Goal: Information Seeking & Learning: Learn about a topic

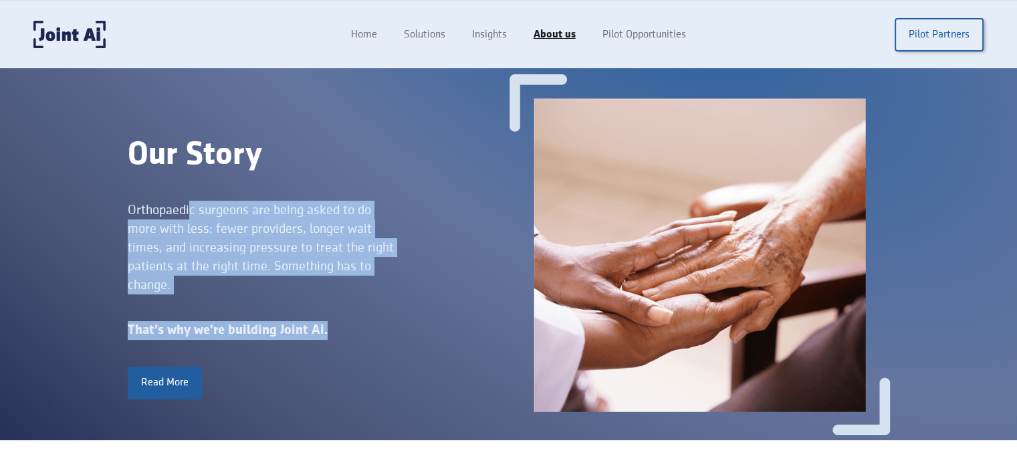
drag, startPoint x: 193, startPoint y: 195, endPoint x: 378, endPoint y: 310, distance: 218.1
click at [379, 312] on div "Our Story Orthopaedic surgeons are being asked to do more with less: fewer prov…" at bounding box center [318, 254] width 381 height 289
click at [378, 310] on div "Our Story Orthopaedic surgeons are being asked to do more with less: fewer prov…" at bounding box center [318, 254] width 381 height 289
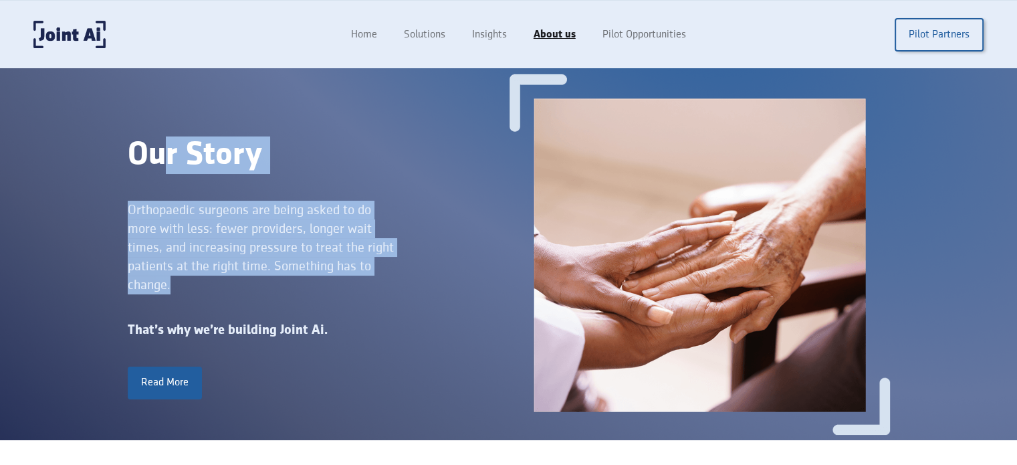
drag, startPoint x: 348, startPoint y: 267, endPoint x: 159, endPoint y: 176, distance: 209.4
click at [165, 177] on div "Our Story Orthopaedic surgeons are being asked to do more with less: fewer prov…" at bounding box center [318, 254] width 381 height 289
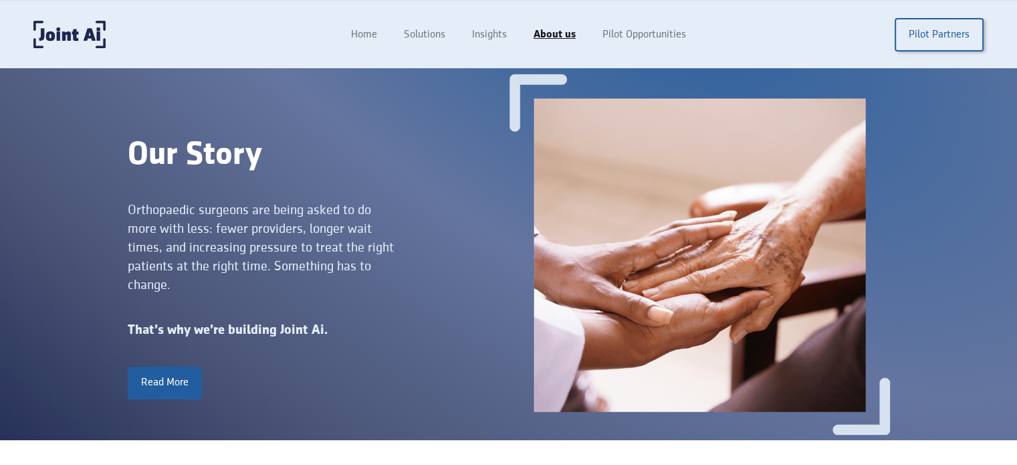
drag, startPoint x: 159, startPoint y: 176, endPoint x: 157, endPoint y: 183, distance: 7.2
click at [158, 176] on div "Our Story Orthopaedic surgeons are being asked to do more with less: fewer prov…" at bounding box center [318, 254] width 381 height 289
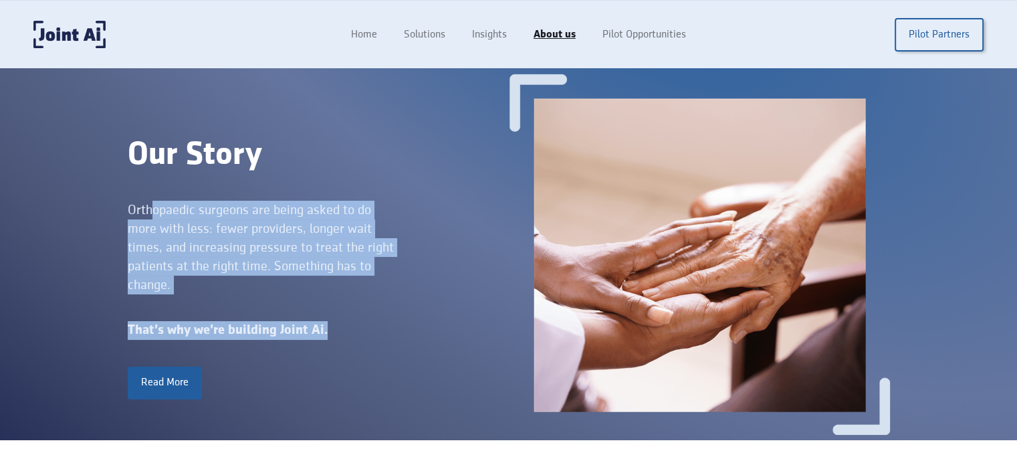
drag, startPoint x: 161, startPoint y: 194, endPoint x: 372, endPoint y: 324, distance: 248.0
click at [372, 330] on div "Our Story Orthopaedic surgeons are being asked to do more with less: fewer prov…" at bounding box center [318, 254] width 381 height 289
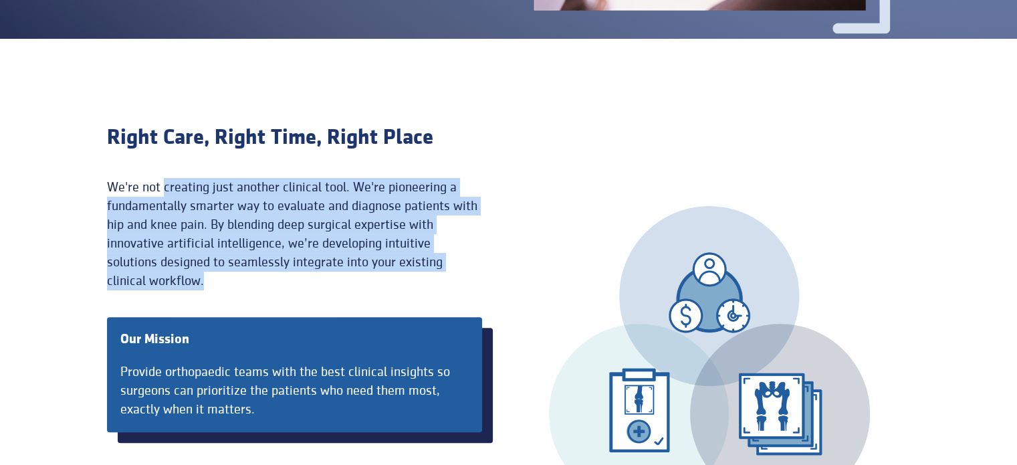
drag, startPoint x: 163, startPoint y: 180, endPoint x: 413, endPoint y: 279, distance: 269.0
click at [413, 279] on div "We're not creating just another clinical tool. We're pioneering a fundamentally…" at bounding box center [294, 234] width 375 height 112
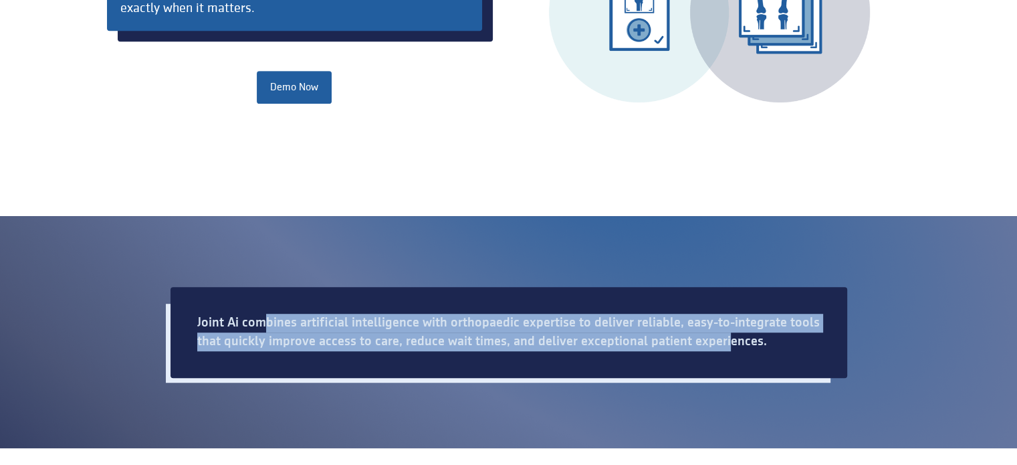
drag, startPoint x: 264, startPoint y: 299, endPoint x: 725, endPoint y: 349, distance: 463.6
click at [722, 353] on div "Joint Ai combines artificial intelligence with orthopaedic expertise to deliver…" at bounding box center [509, 332] width 677 height 91
click at [726, 349] on div "Joint Ai combines artificial intelligence with orthopaedic expertise to deliver…" at bounding box center [508, 332] width 623 height 37
drag, startPoint x: 726, startPoint y: 349, endPoint x: 272, endPoint y: 288, distance: 459.0
click at [286, 292] on div "Joint Ai combines artificial intelligence with orthopaedic expertise to deliver…" at bounding box center [509, 332] width 677 height 91
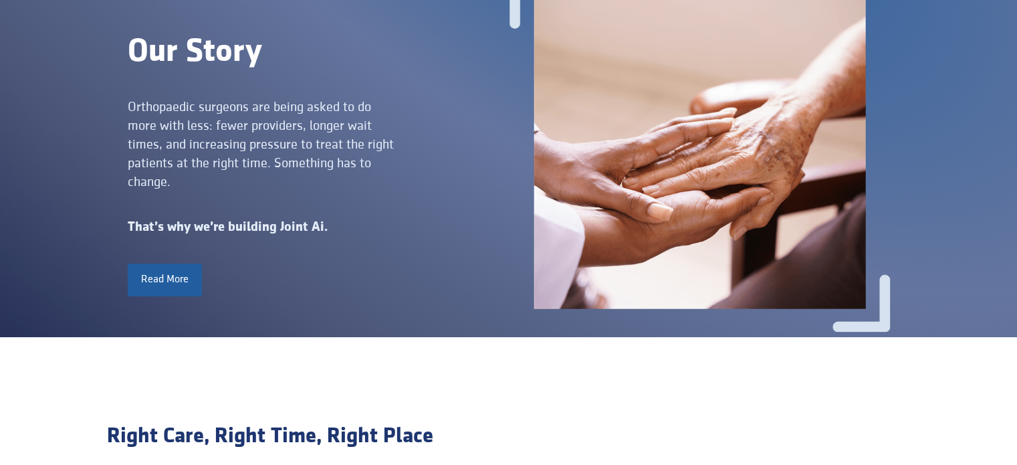
scroll to position [0, 0]
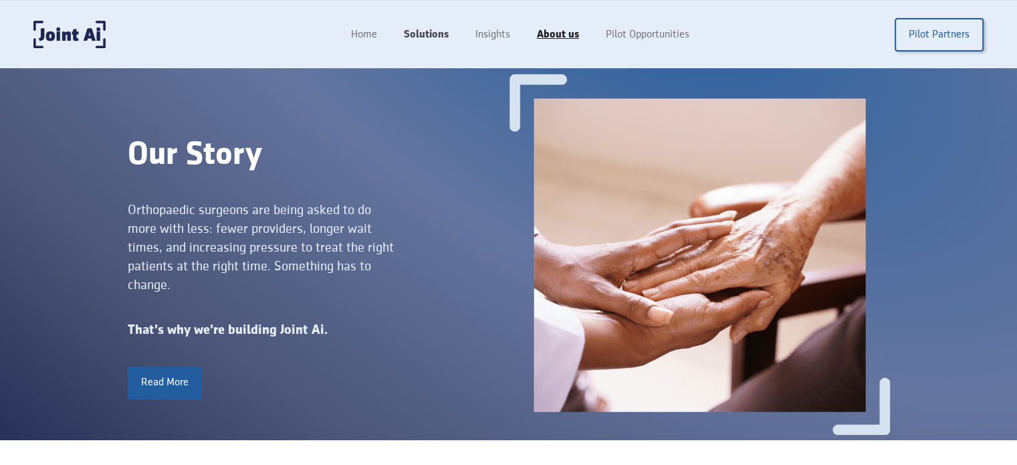
click at [439, 27] on link "Solutions" at bounding box center [427, 34] width 72 height 25
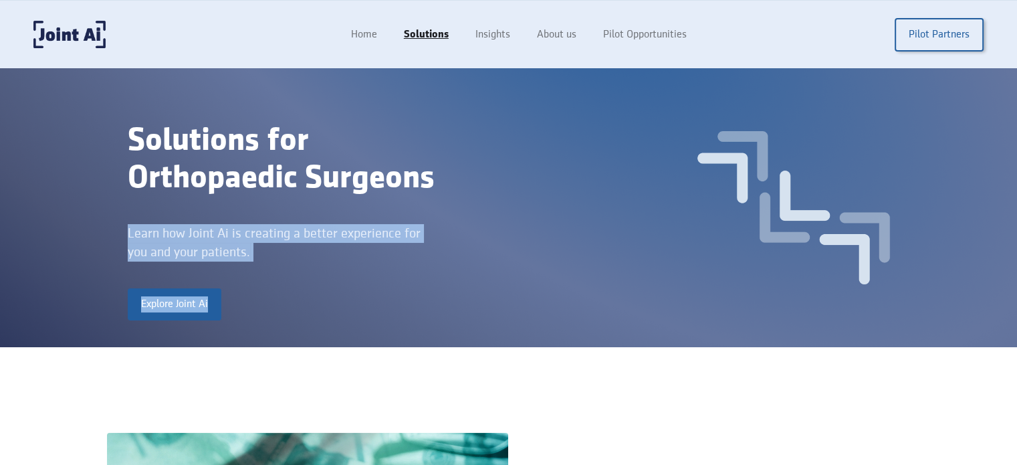
drag, startPoint x: 96, startPoint y: 234, endPoint x: 445, endPoint y: 288, distance: 353.9
click at [445, 288] on div "Solutions for Orthopaedic Surgeons Learn how Joint Ai is creating a better expe…" at bounding box center [508, 207] width 1017 height 279
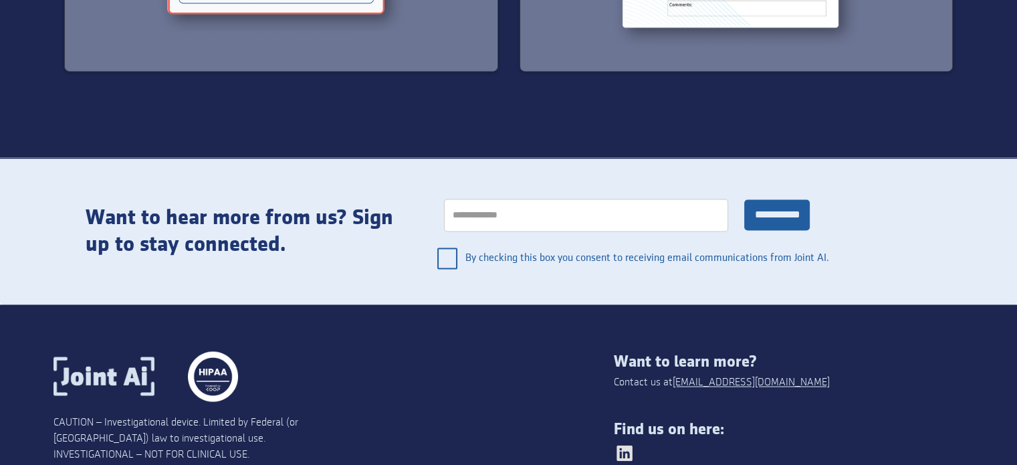
scroll to position [1806, 0]
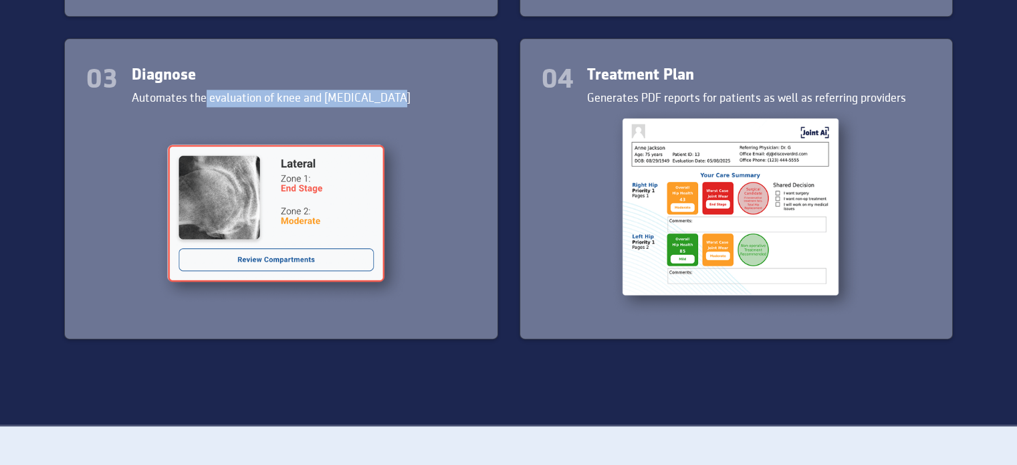
drag, startPoint x: 205, startPoint y: 85, endPoint x: 382, endPoint y: 97, distance: 177.0
click at [382, 97] on div "Diagnose Automates the evaluation of knee and [MEDICAL_DATA]" at bounding box center [271, 86] width 279 height 41
click at [382, 97] on div "Automates the evaluation of knee and [MEDICAL_DATA]" at bounding box center [271, 98] width 279 height 17
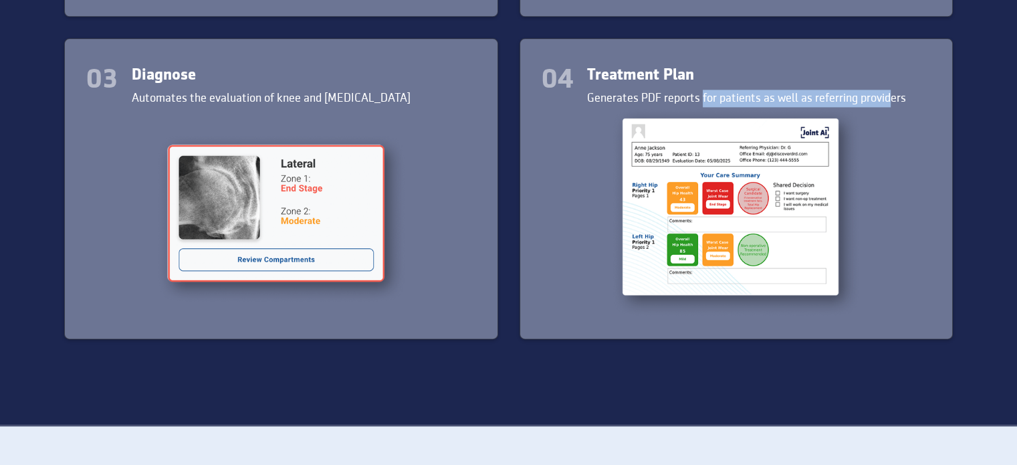
drag, startPoint x: 703, startPoint y: 104, endPoint x: 892, endPoint y: 116, distance: 189.0
click at [891, 104] on div "Generates PDF reports for patients as well as referring providers" at bounding box center [746, 98] width 319 height 17
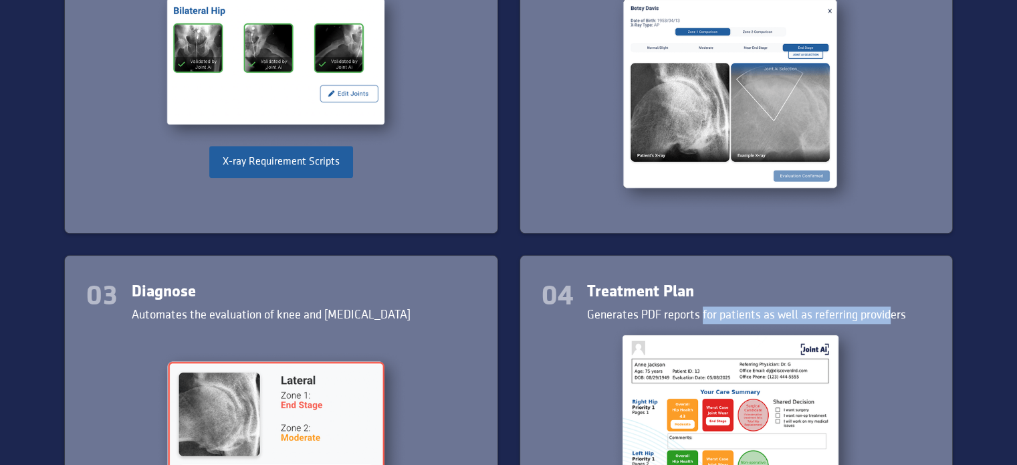
scroll to position [1472, 0]
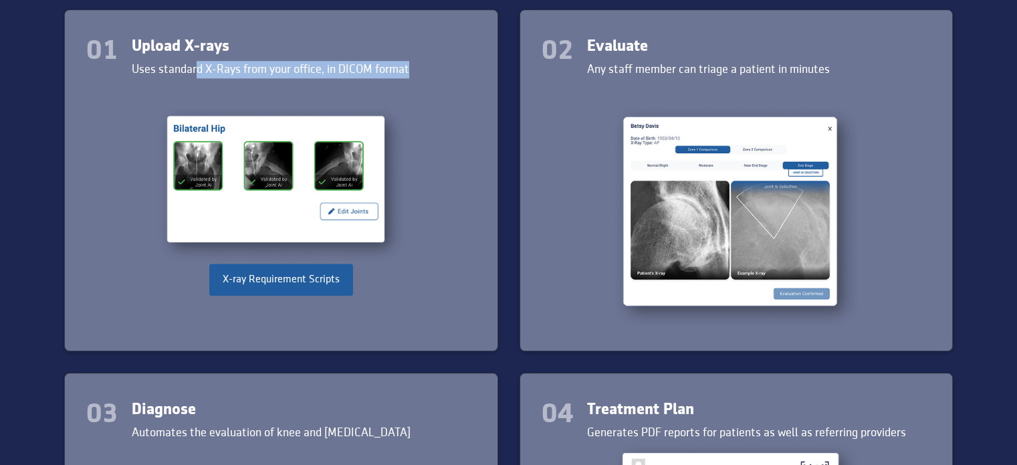
drag, startPoint x: 209, startPoint y: 72, endPoint x: 420, endPoint y: 66, distance: 211.4
click at [420, 66] on div "01 Upload X-rays Uses standard X-Rays from your office, in DICOM format" at bounding box center [281, 57] width 390 height 41
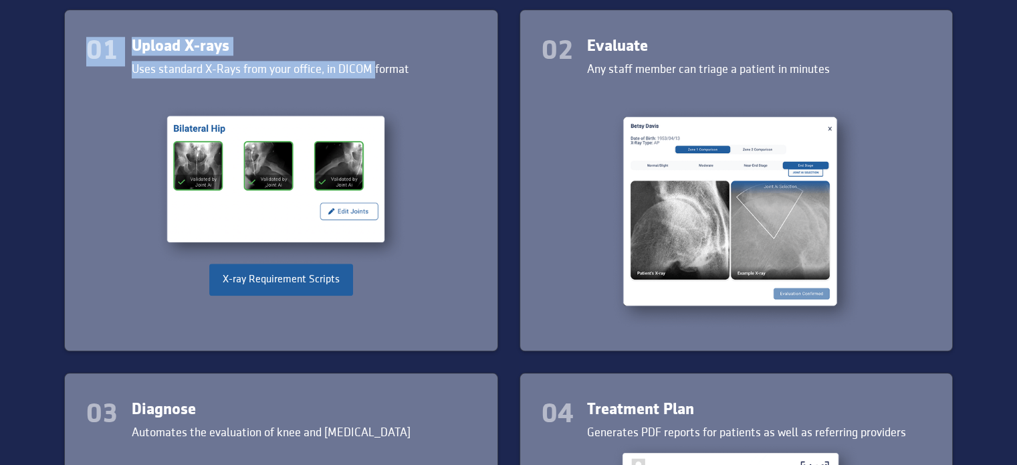
drag, startPoint x: 385, startPoint y: 66, endPoint x: 371, endPoint y: 63, distance: 13.6
click at [371, 63] on div "01 Upload X-rays Uses standard X-Rays from your office, in DICOM format" at bounding box center [281, 57] width 390 height 41
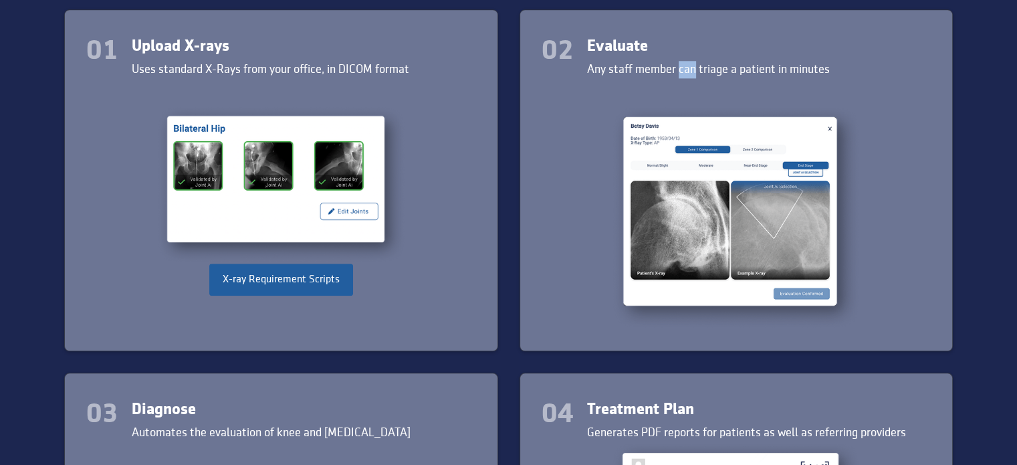
click at [757, 77] on div "Any staff member can triage a patient in minutes​" at bounding box center [708, 69] width 243 height 17
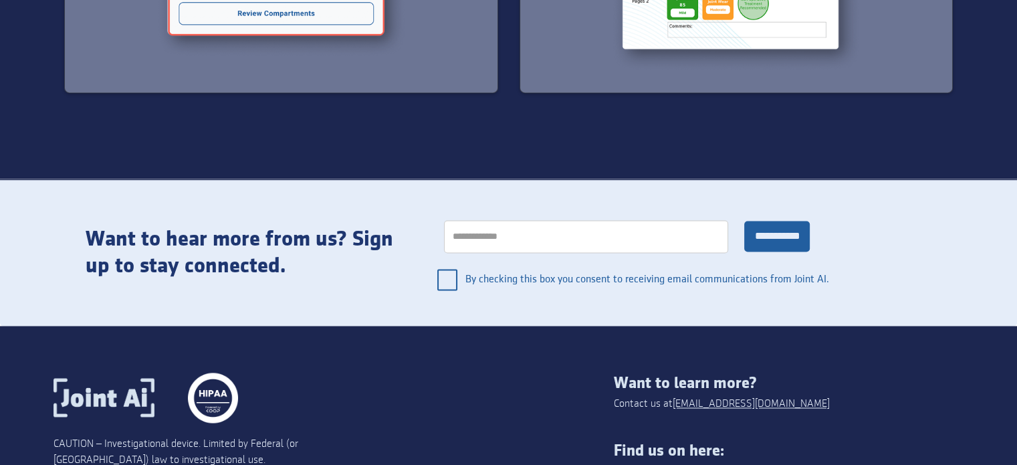
scroll to position [2112, 0]
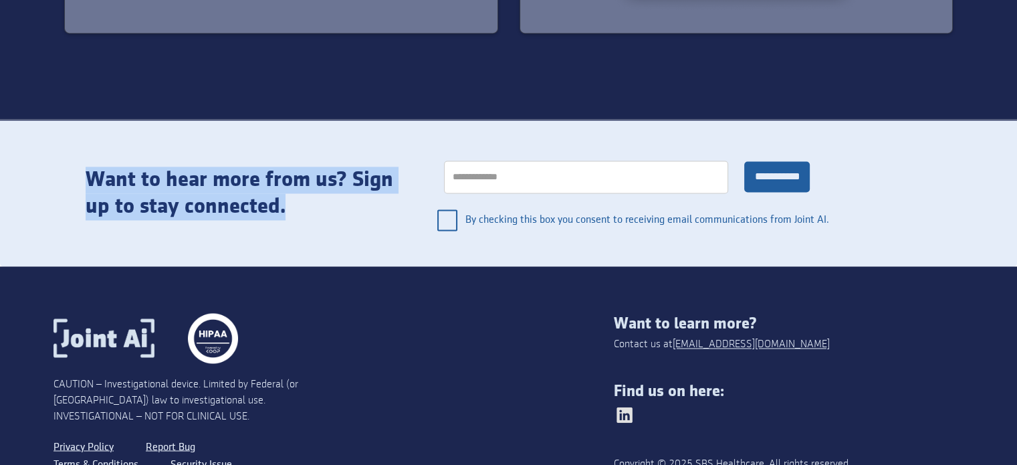
drag, startPoint x: 382, startPoint y: 217, endPoint x: 86, endPoint y: 166, distance: 300.1
click at [88, 167] on div "Want to hear more from us? Sign up to stay connected." at bounding box center [242, 194] width 312 height 54
click at [86, 167] on div "Want to hear more from us? Sign up to stay connected." at bounding box center [242, 194] width 312 height 54
drag, startPoint x: 215, startPoint y: 208, endPoint x: 540, endPoint y: 453, distance: 407.0
click at [231, 215] on div "Want to hear more from us? Sign up to stay connected." at bounding box center [242, 194] width 312 height 54
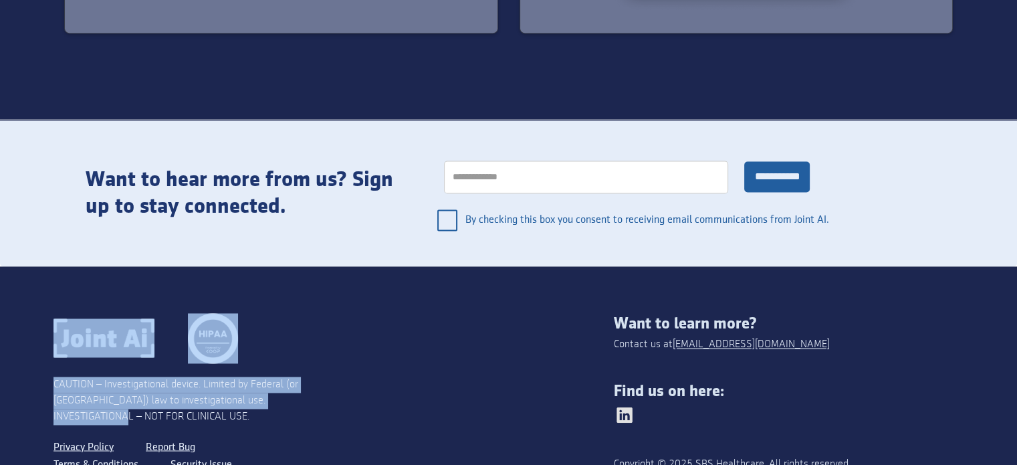
drag, startPoint x: 296, startPoint y: 392, endPoint x: 32, endPoint y: 308, distance: 277.3
click at [0, 342] on div "CAUTION – Investigational device. Limited by Federal (or [GEOGRAPHIC_DATA]) law…" at bounding box center [508, 399] width 1017 height 267
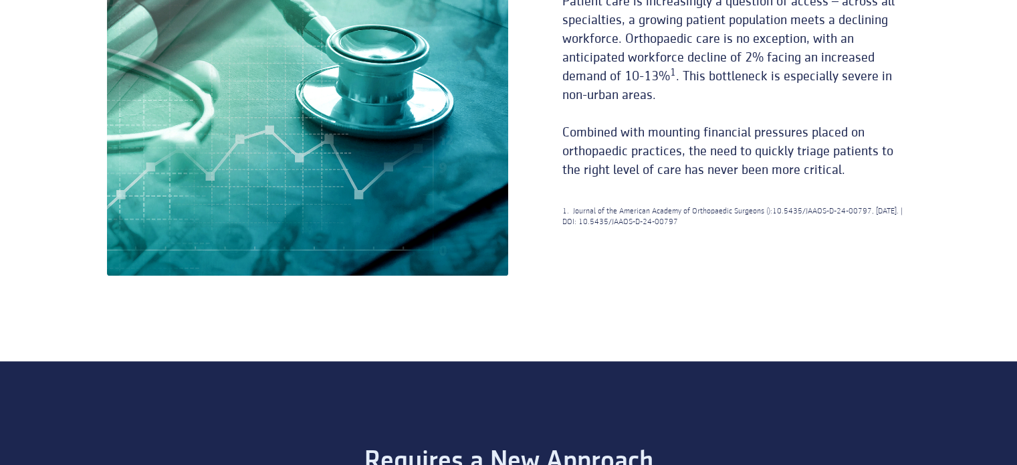
scroll to position [373, 0]
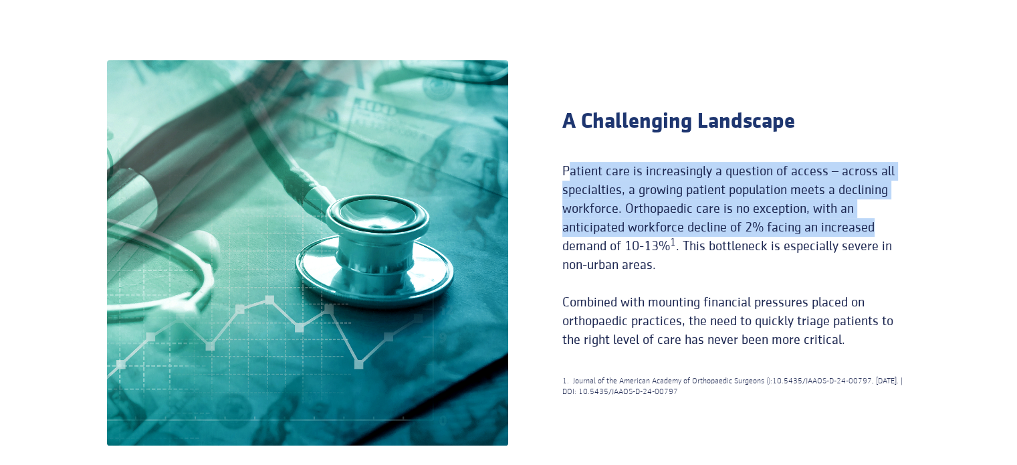
drag, startPoint x: 602, startPoint y: 165, endPoint x: 884, endPoint y: 226, distance: 288.8
click at [884, 226] on div "A Challenging Landscape Patient care is increasingly a question of access – acr…" at bounding box center [710, 252] width 402 height 289
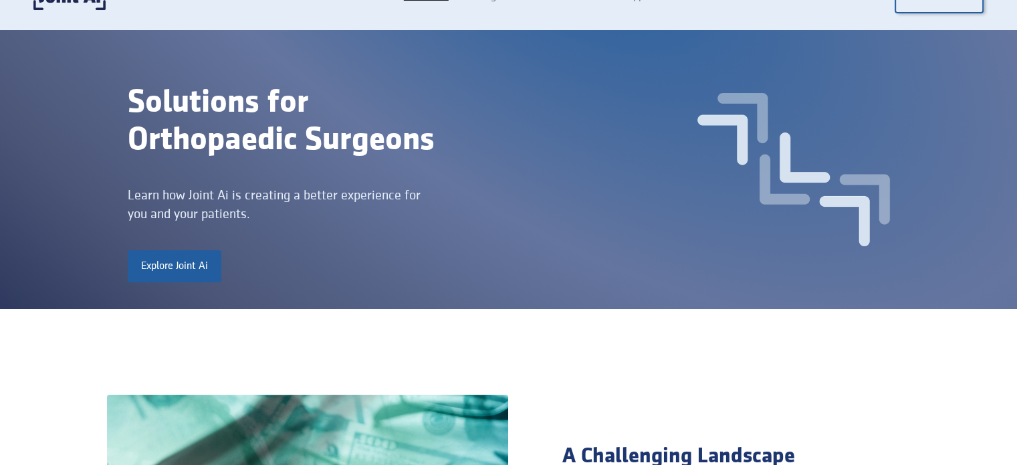
scroll to position [0, 0]
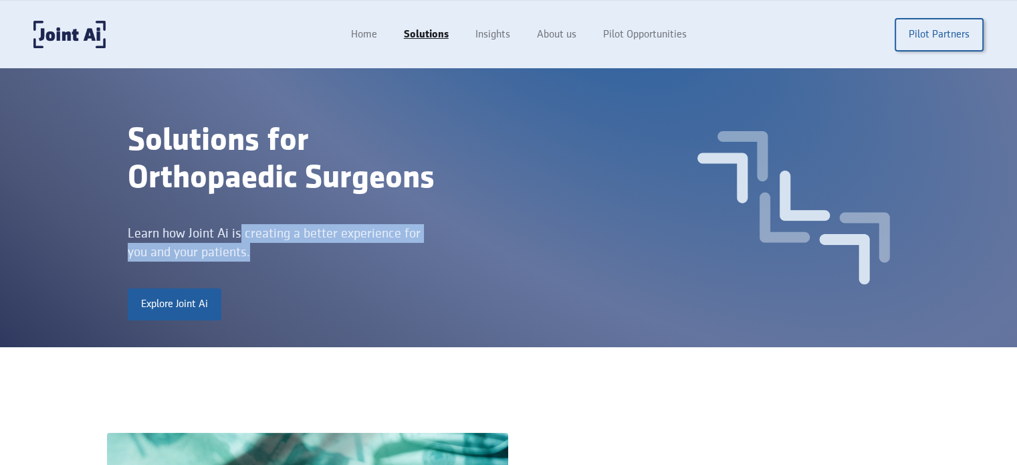
drag, startPoint x: 246, startPoint y: 235, endPoint x: 375, endPoint y: 277, distance: 135.8
click at [375, 277] on div "Solutions for Orthopaedic Surgeons Learn how Joint Ai is creating a better expe…" at bounding box center [337, 208] width 419 height 225
click at [369, 258] on div "Learn how Joint Ai is creating a better experience for you and your patients." at bounding box center [274, 242] width 293 height 37
drag, startPoint x: 369, startPoint y: 258, endPoint x: 115, endPoint y: 207, distance: 259.2
click at [115, 207] on div "Solutions for Orthopaedic Surgeons Learn how Joint Ai is creating a better expe…" at bounding box center [508, 207] width 1017 height 279
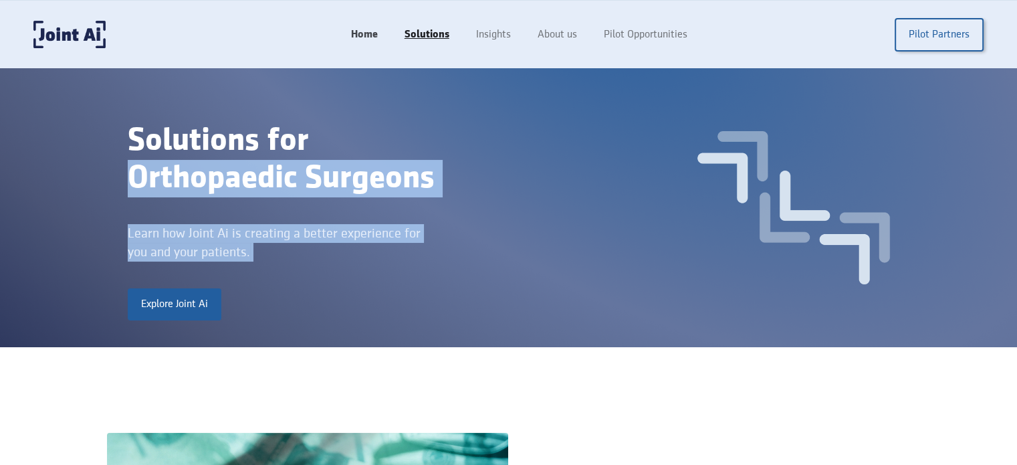
click at [358, 30] on link "Home" at bounding box center [365, 34] width 54 height 25
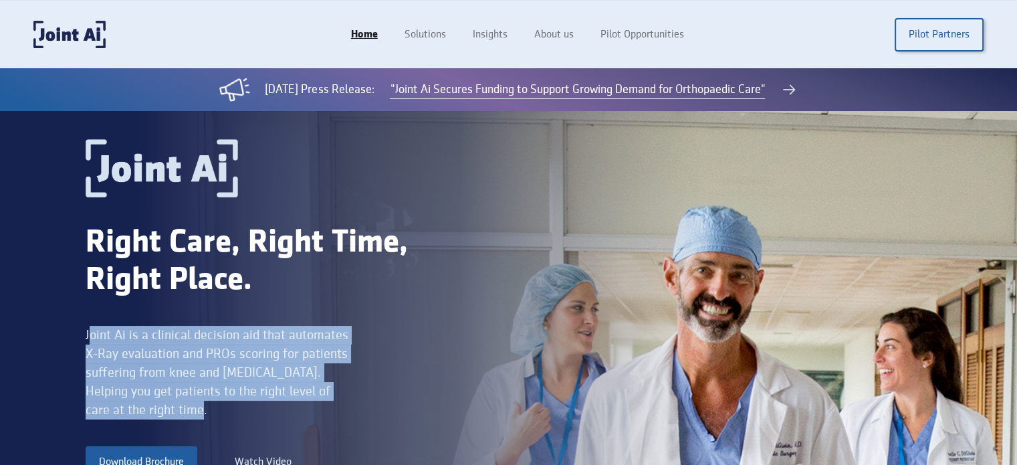
drag, startPoint x: 171, startPoint y: 340, endPoint x: 356, endPoint y: 409, distance: 197.1
click at [356, 409] on div "Right Care, Right Time, Right Place. Joint Ai is a clinical decision aid that a…" at bounding box center [276, 309] width 381 height 340
drag, startPoint x: 324, startPoint y: 398, endPoint x: 67, endPoint y: 323, distance: 268.2
click at [67, 328] on div "Right Care, Right Time, Right Place. Joint Ai is a clinical decision aid that a…" at bounding box center [508, 320] width 1017 height 419
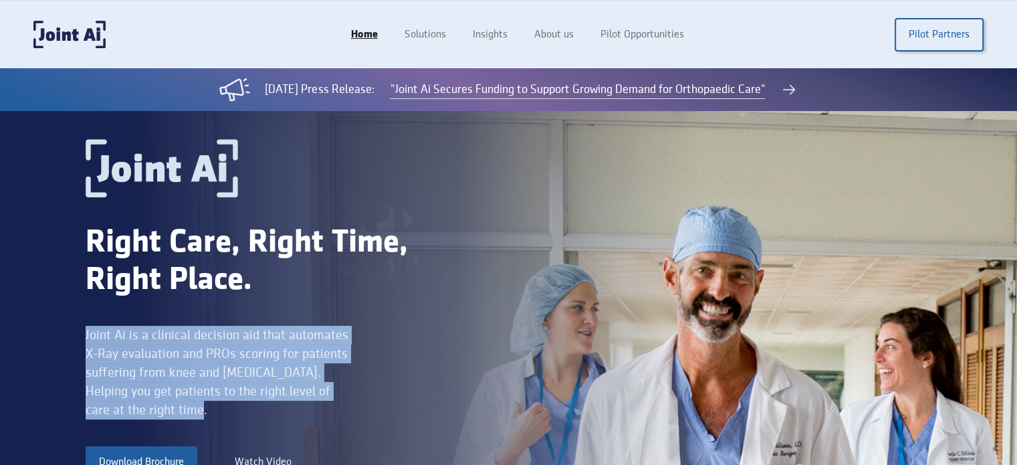
click at [67, 323] on div "Right Care, Right Time, Right Place. Joint Ai is a clinical decision aid that a…" at bounding box center [508, 320] width 1017 height 419
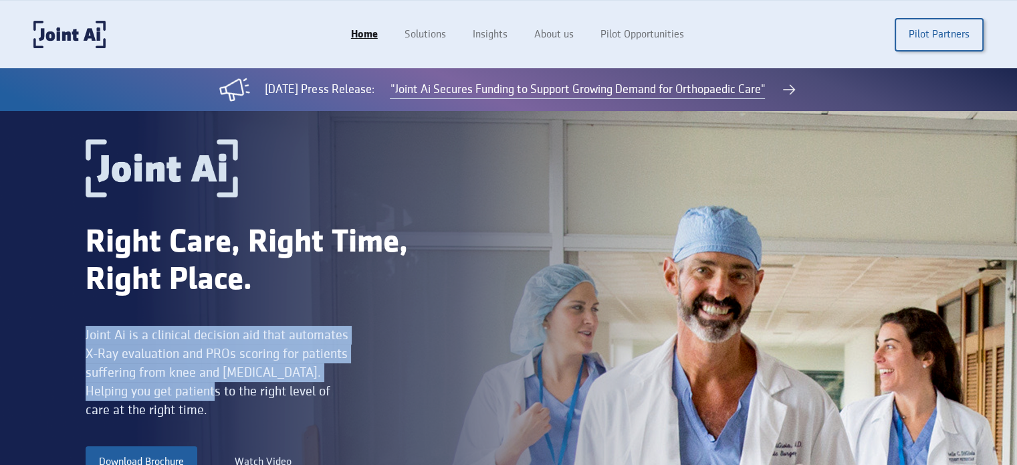
drag, startPoint x: 67, startPoint y: 323, endPoint x: 144, endPoint y: 398, distance: 107.9
click at [144, 398] on div "Right Care, Right Time, Right Place. Joint Ai is a clinical decision aid that a…" at bounding box center [508, 320] width 1017 height 419
click at [144, 398] on div "Joint Ai is a clinical decision aid that automates X-Ray evaluation and PROs sc…" at bounding box center [219, 373] width 267 height 94
drag, startPoint x: 144, startPoint y: 398, endPoint x: 87, endPoint y: 334, distance: 86.2
click at [87, 334] on div "Joint Ai is a clinical decision aid that automates X-Ray evaluation and PROs sc…" at bounding box center [219, 373] width 267 height 94
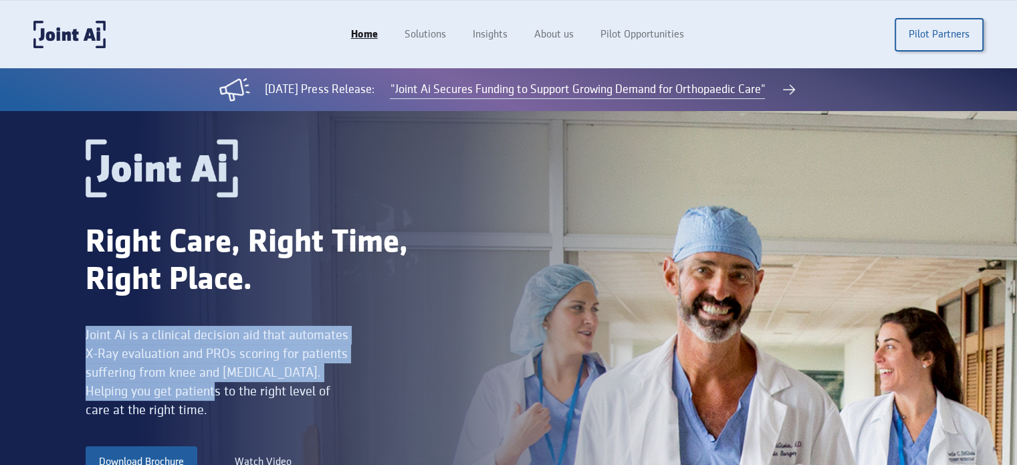
click at [86, 333] on div "Joint Ai is a clinical decision aid that automates X-Ray evaluation and PROs sc…" at bounding box center [219, 373] width 267 height 94
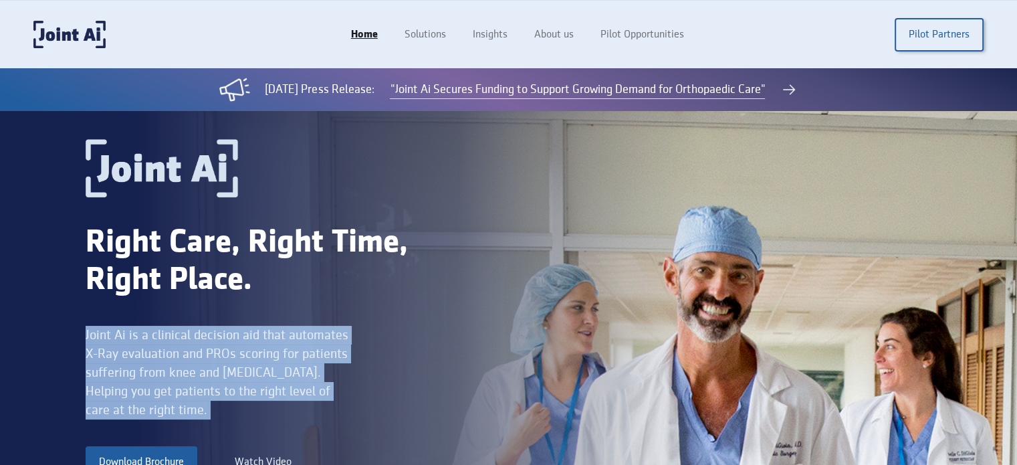
drag, startPoint x: 86, startPoint y: 333, endPoint x: 161, endPoint y: 404, distance: 102.7
click at [161, 404] on div "Joint Ai is a clinical decision aid that automates X-Ray evaluation and PROs sc…" at bounding box center [219, 373] width 267 height 94
click at [161, 405] on div "Joint Ai is a clinical decision aid that automates X-Ray evaluation and PROs sc…" at bounding box center [219, 373] width 267 height 94
drag, startPoint x: 161, startPoint y: 405, endPoint x: 116, endPoint y: 317, distance: 98.4
click at [79, 320] on div "Right Care, Right Time, Right Place. Joint Ai is a clinical decision aid that a…" at bounding box center [508, 320] width 1017 height 419
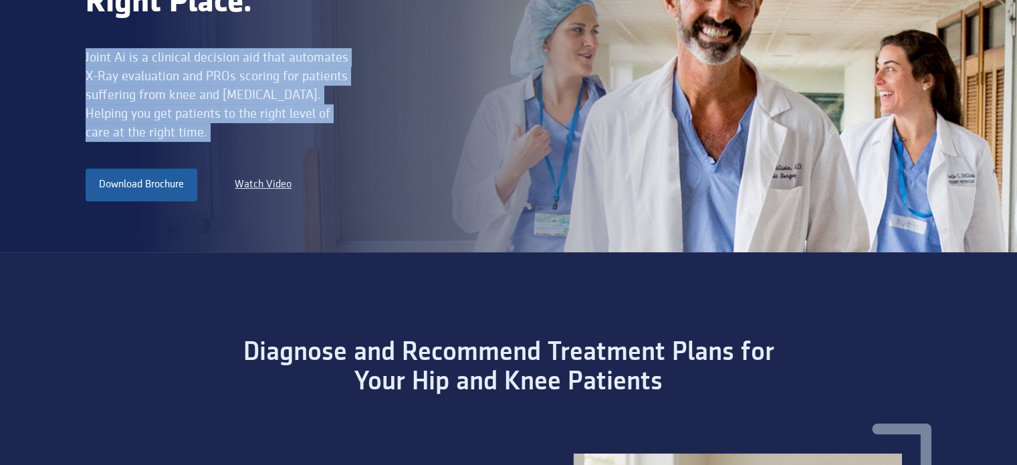
scroll to position [535, 0]
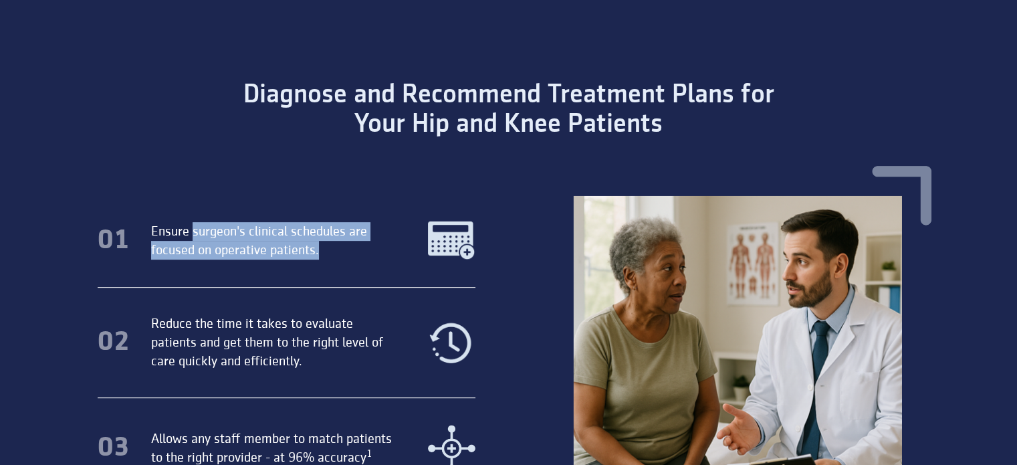
drag, startPoint x: 193, startPoint y: 199, endPoint x: 336, endPoint y: 254, distance: 153.3
click at [334, 253] on div "01 Ensure surgeon's clinical schedules are focused on operative patients. 02 Re…" at bounding box center [508, 373] width 889 height 415
click at [336, 254] on div "Ensure surgeon's clinical schedules are focused on operative patients." at bounding box center [273, 240] width 245 height 37
drag, startPoint x: 292, startPoint y: 237, endPoint x: 203, endPoint y: 220, distance: 90.6
click at [221, 220] on div "01 Ensure surgeon's clinical schedules are focused on operative patients. 02 Re…" at bounding box center [508, 373] width 889 height 415
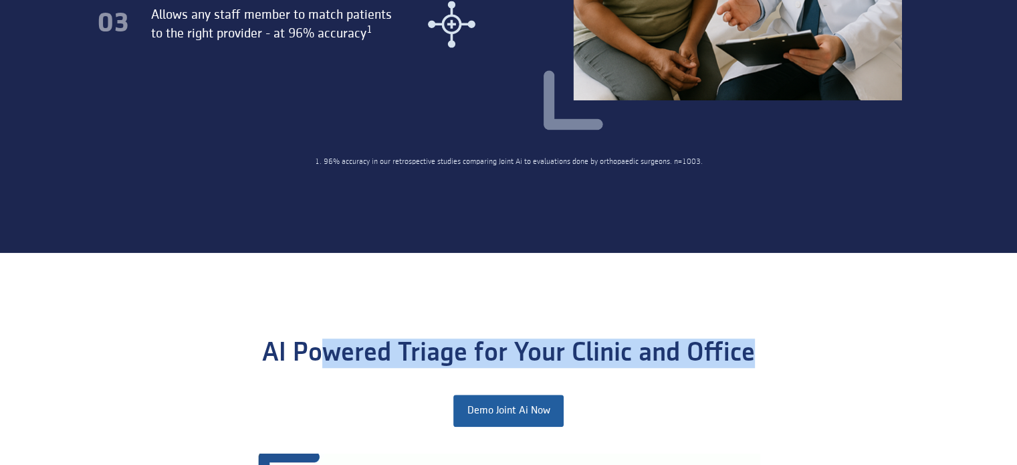
drag, startPoint x: 464, startPoint y: 268, endPoint x: 837, endPoint y: 264, distance: 373.9
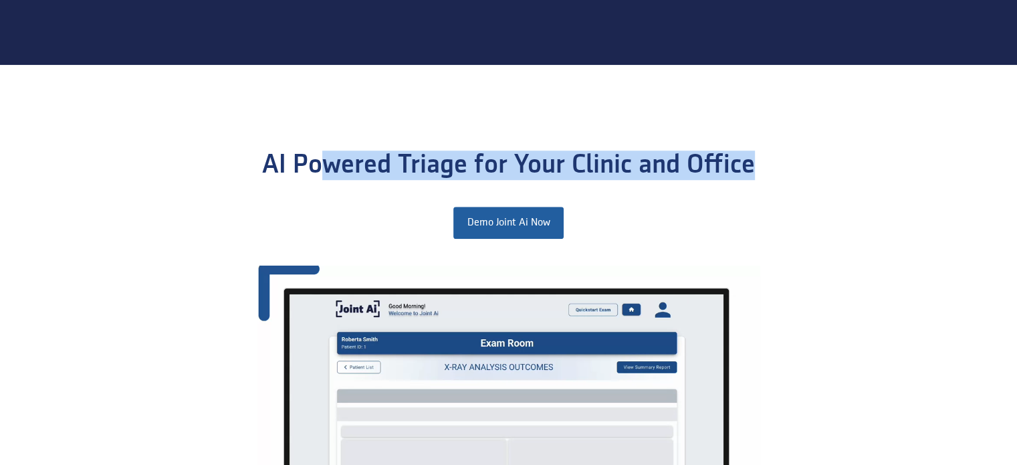
scroll to position [1294, 0]
